Goal: Information Seeking & Learning: Learn about a topic

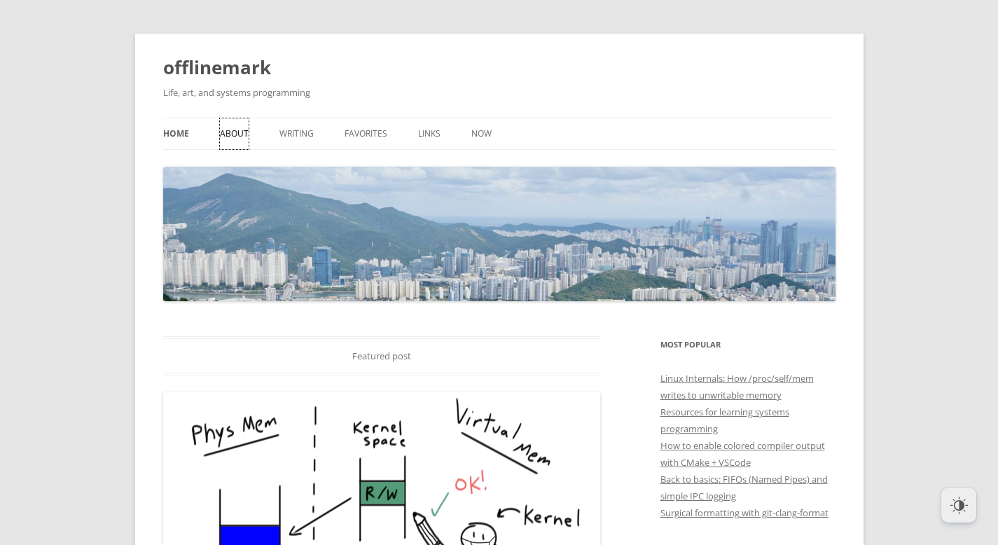
click at [246, 132] on link "About" at bounding box center [234, 133] width 29 height 31
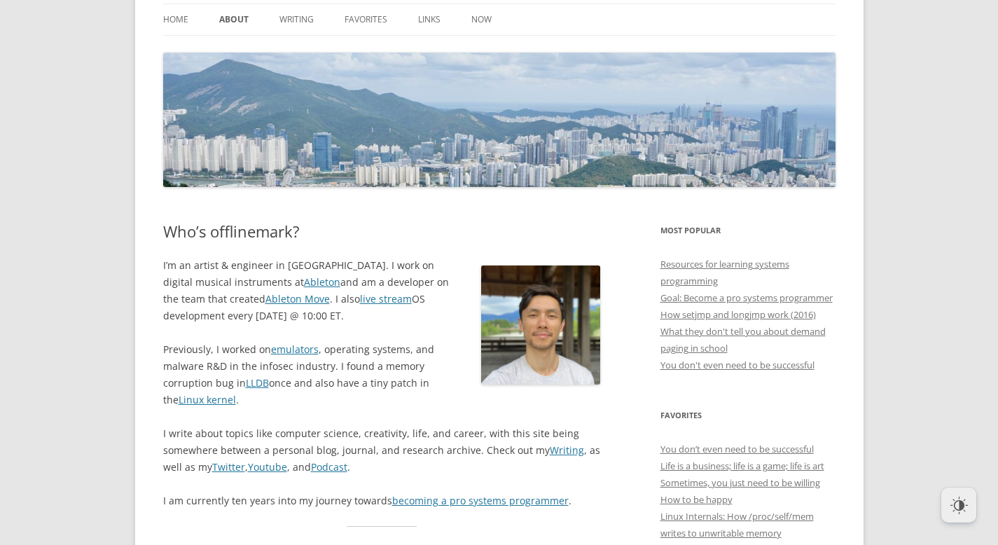
scroll to position [117, 0]
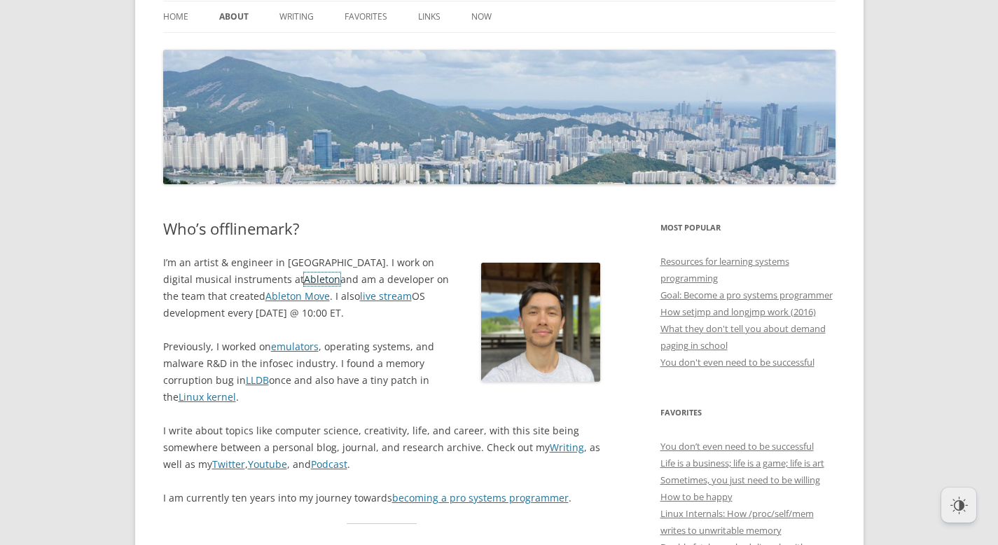
click at [304, 282] on link "Ableton" at bounding box center [322, 278] width 36 height 13
click at [776, 453] on link "You don’t even need to be successful" at bounding box center [737, 446] width 153 height 13
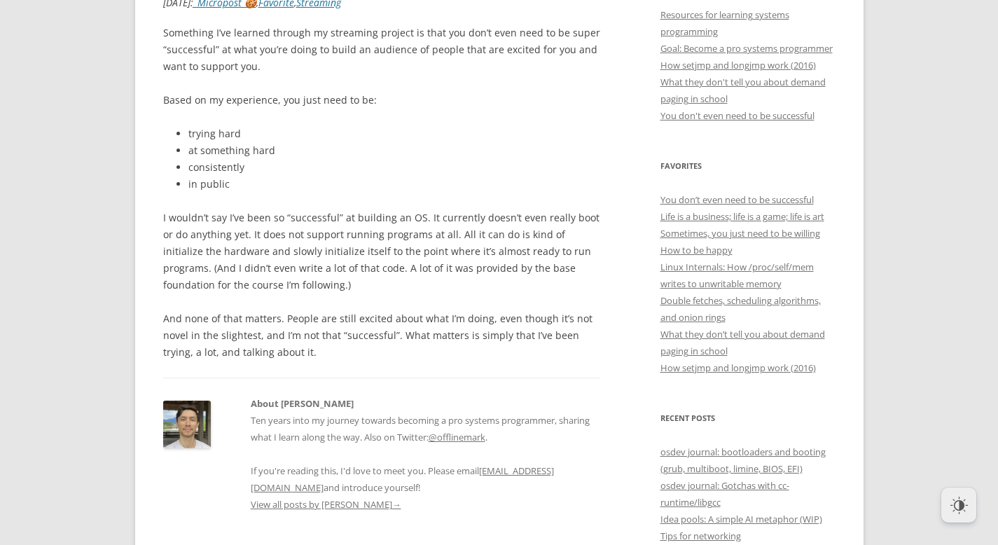
scroll to position [373, 0]
